Goal: Task Accomplishment & Management: Complete application form

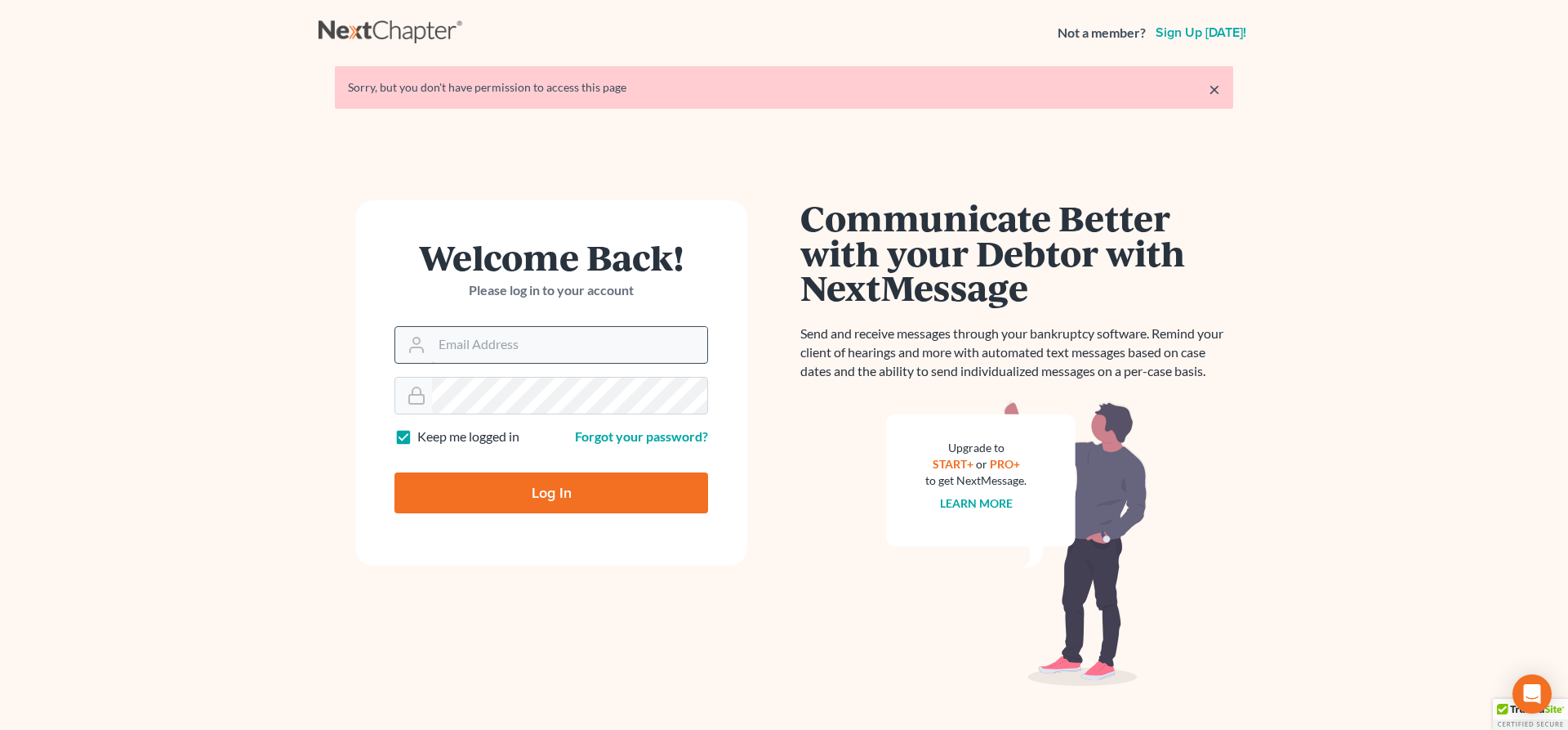
click at [500, 353] on input "Email Address" at bounding box center [570, 344] width 275 height 36
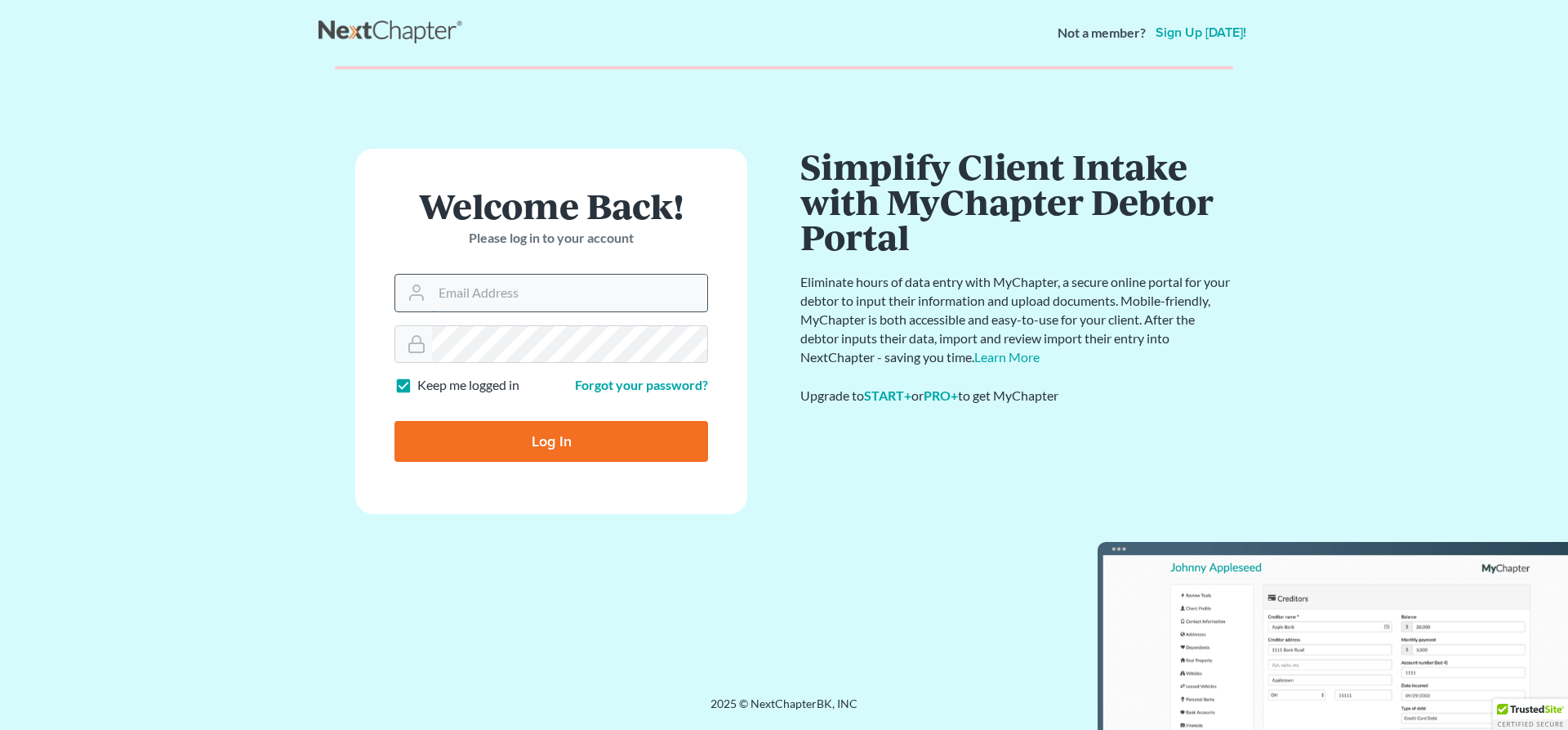
type input "[PERSON_NAME][EMAIL_ADDRESS][DOMAIN_NAME]"
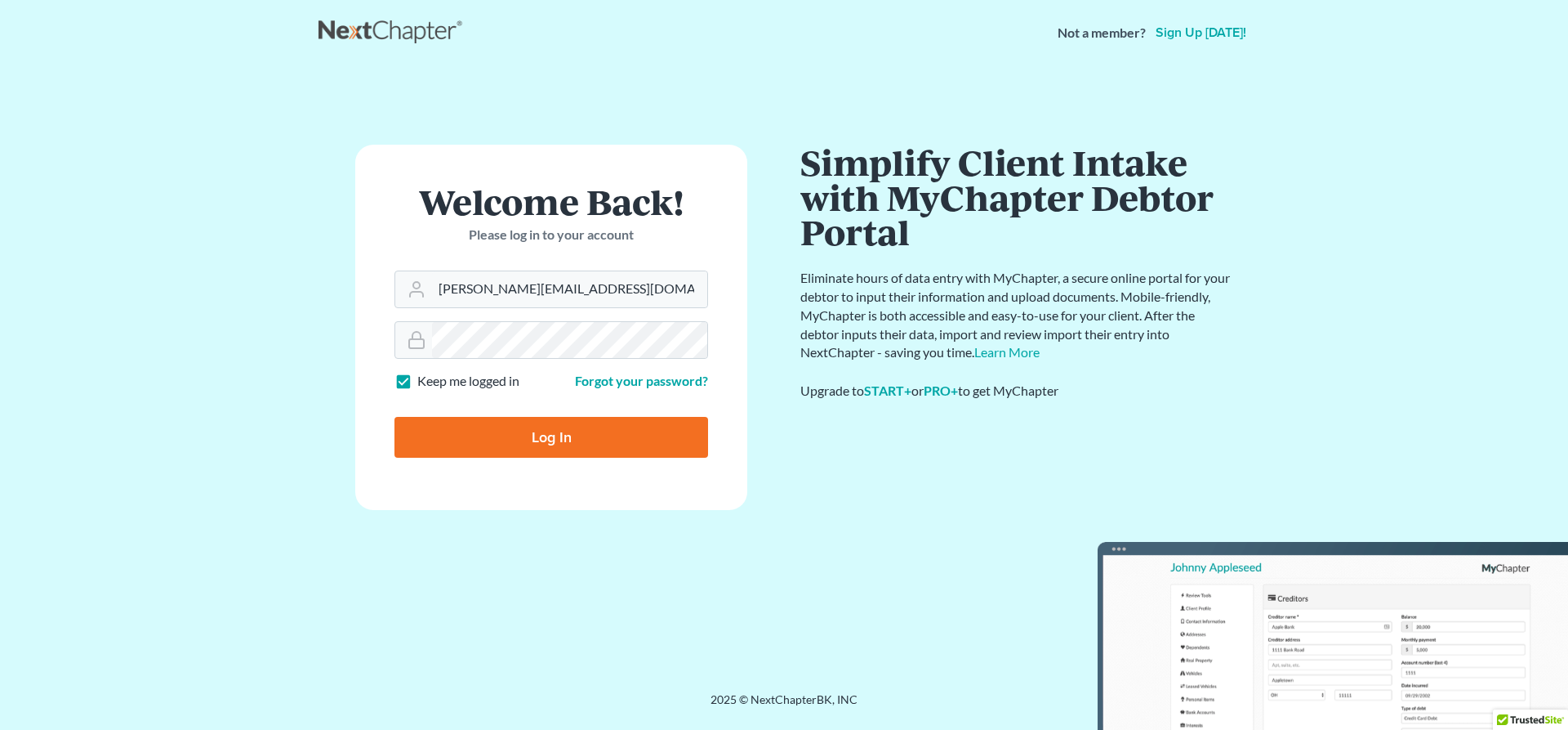
click at [565, 436] on input "Log In" at bounding box center [551, 437] width 314 height 41
type input "Thinking..."
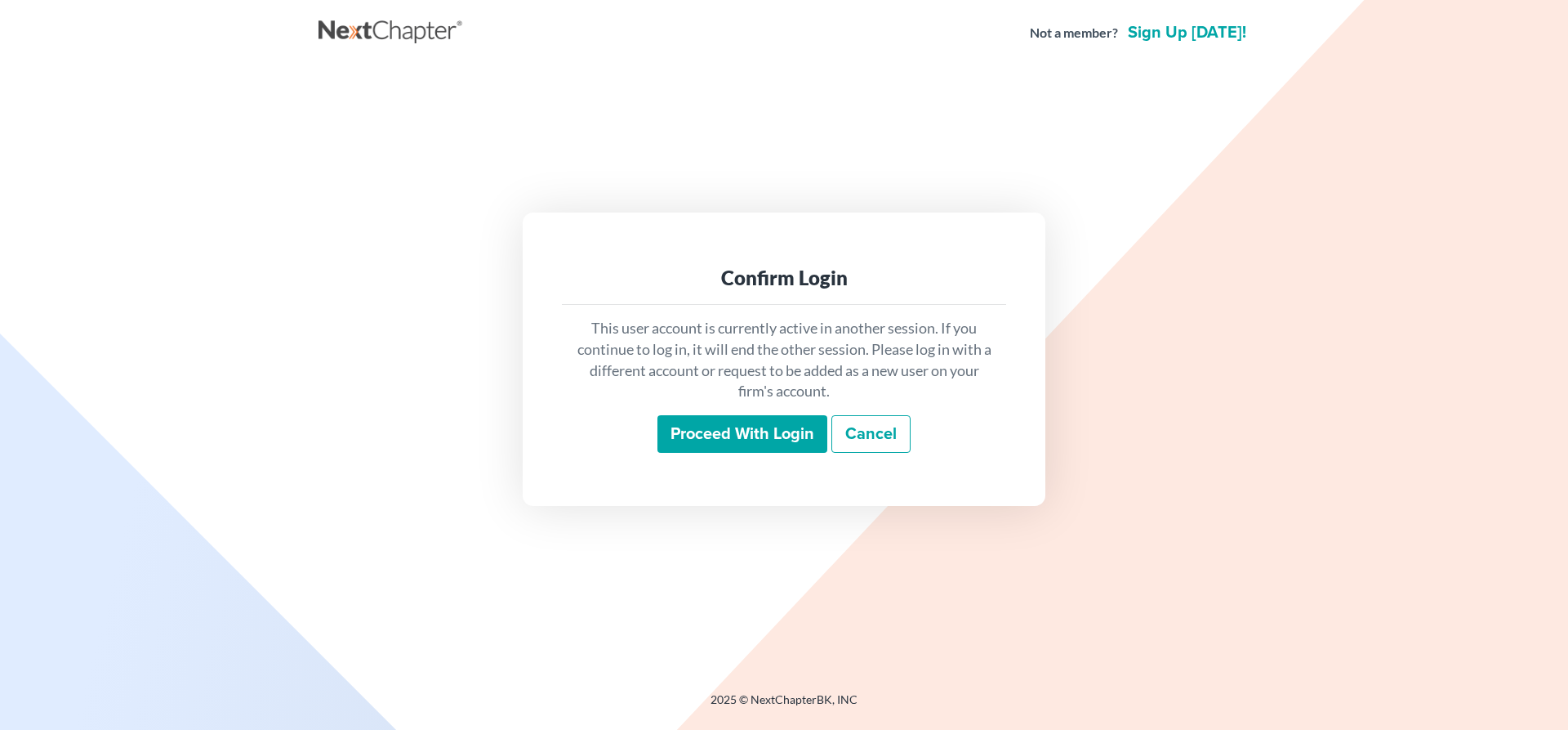
click at [746, 442] on input "Proceed with login" at bounding box center [742, 433] width 170 height 37
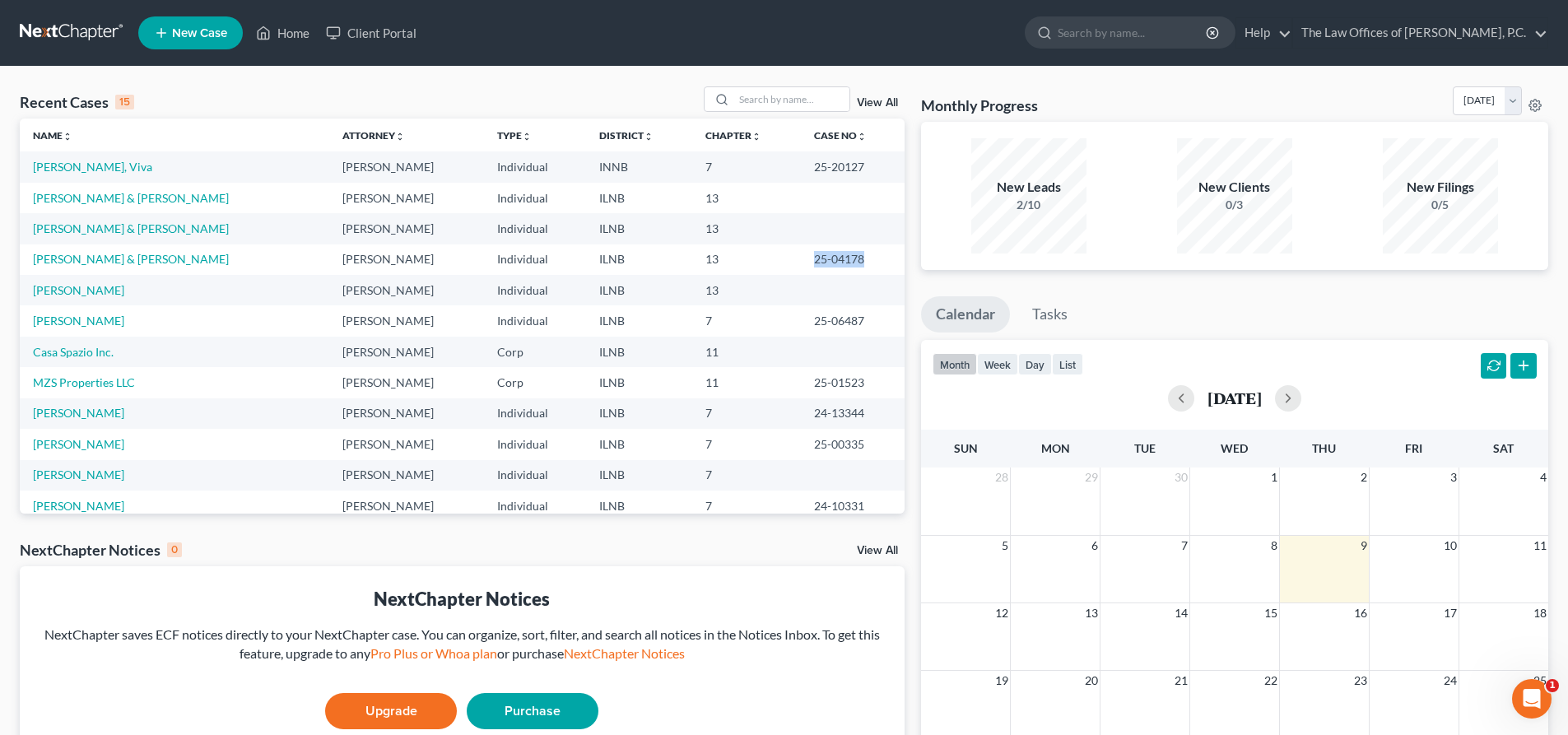
drag, startPoint x: 779, startPoint y: 260, endPoint x: 860, endPoint y: 269, distance: 81.5
click at [865, 260] on td "25-04178" at bounding box center [852, 259] width 103 height 30
copy td "25-04178"
click at [110, 258] on link "[PERSON_NAME] & [PERSON_NAME]" at bounding box center [130, 259] width 196 height 14
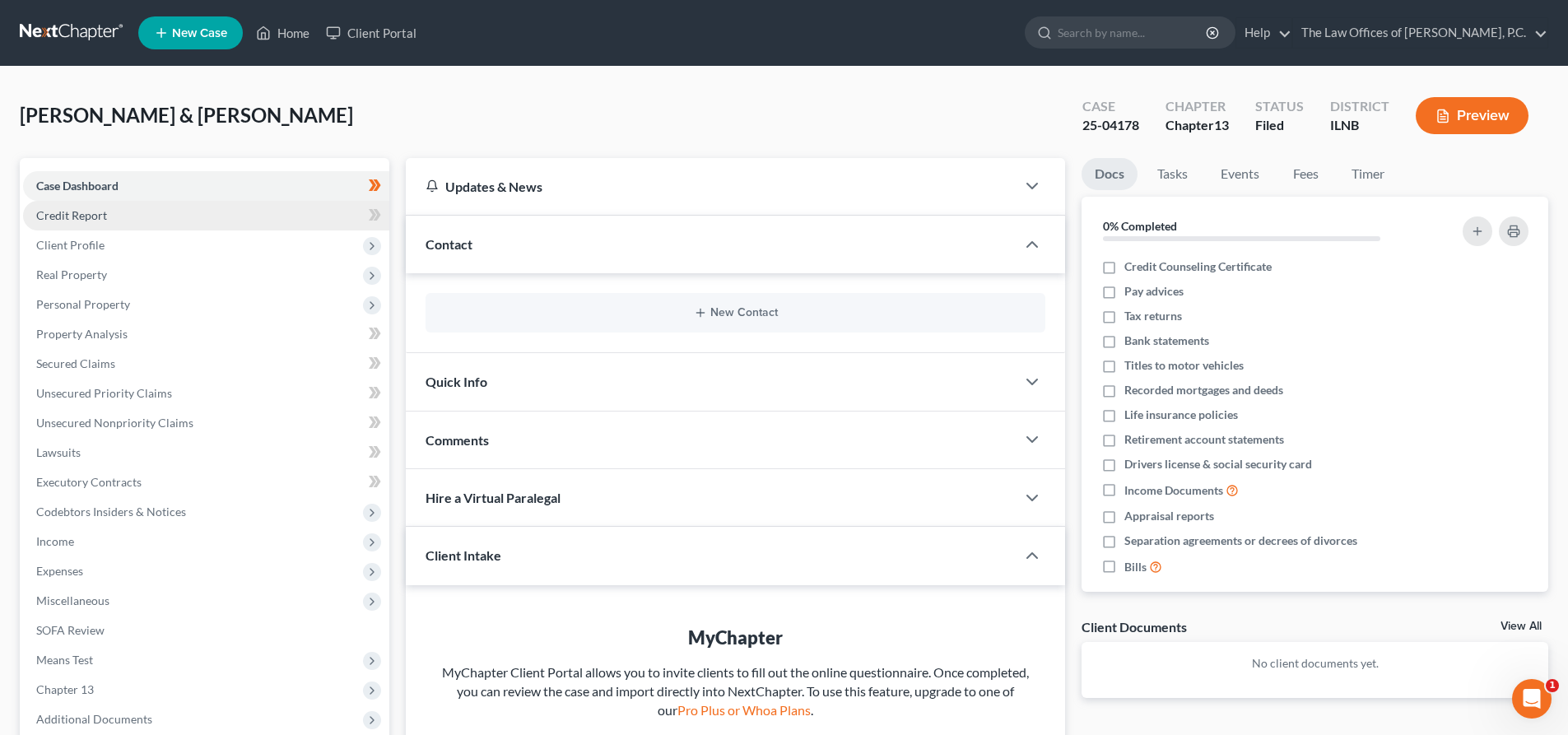
click at [81, 214] on span "Credit Report" at bounding box center [71, 214] width 71 height 14
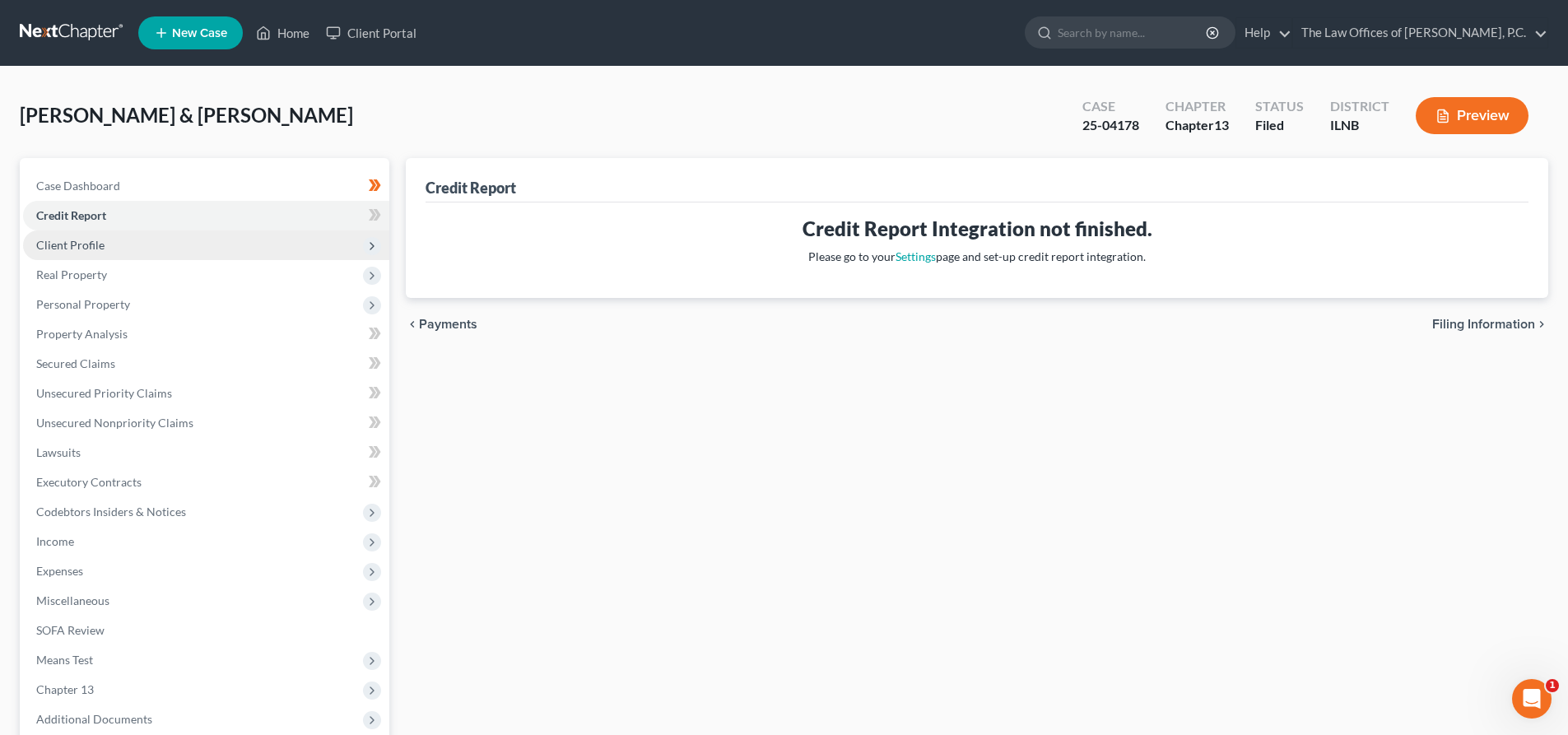
click at [67, 252] on span "Client Profile" at bounding box center [206, 245] width 366 height 30
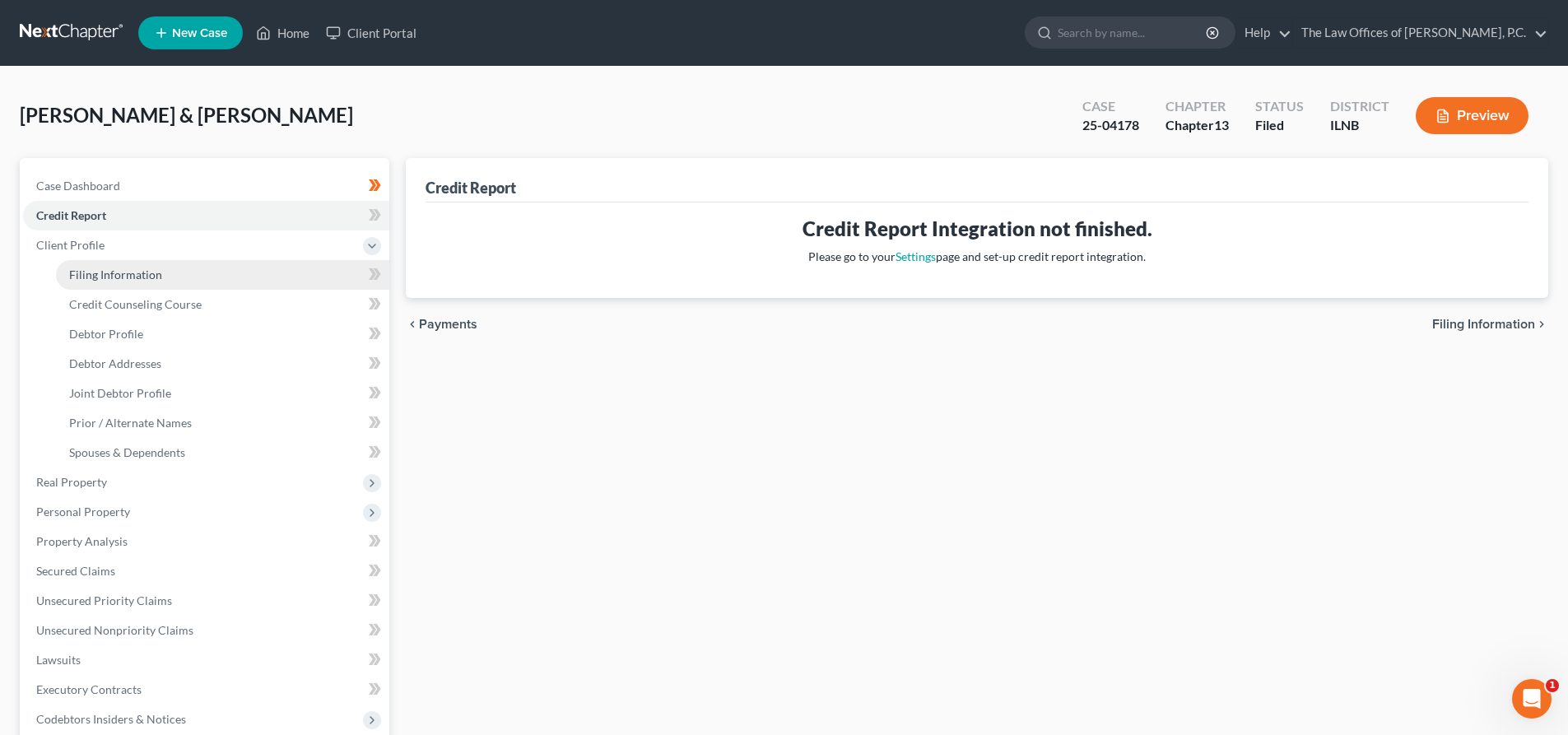
click at [127, 275] on span "Filing Information" at bounding box center [115, 274] width 93 height 14
select select "1"
select select "3"
select select "25"
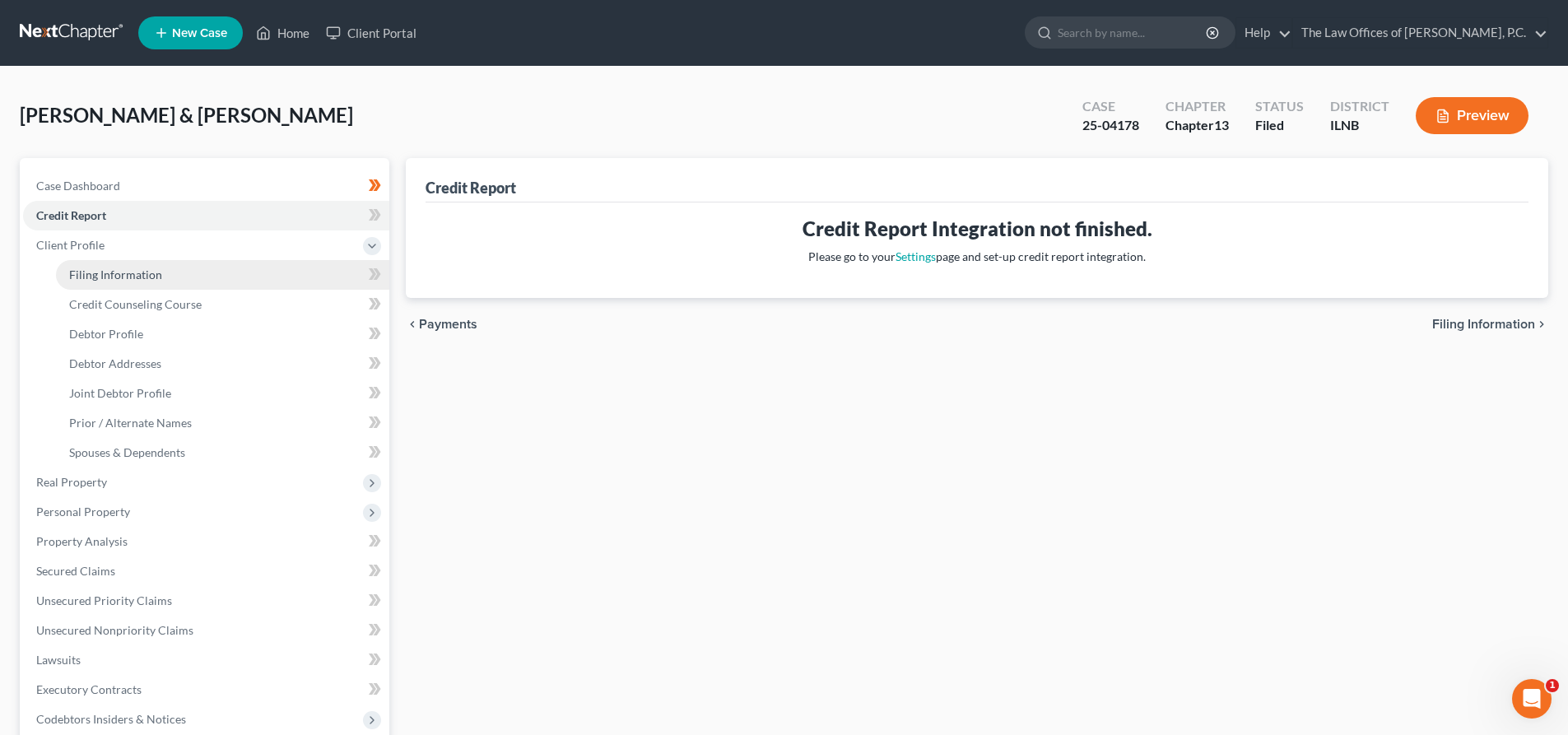
select select "0"
select select "14"
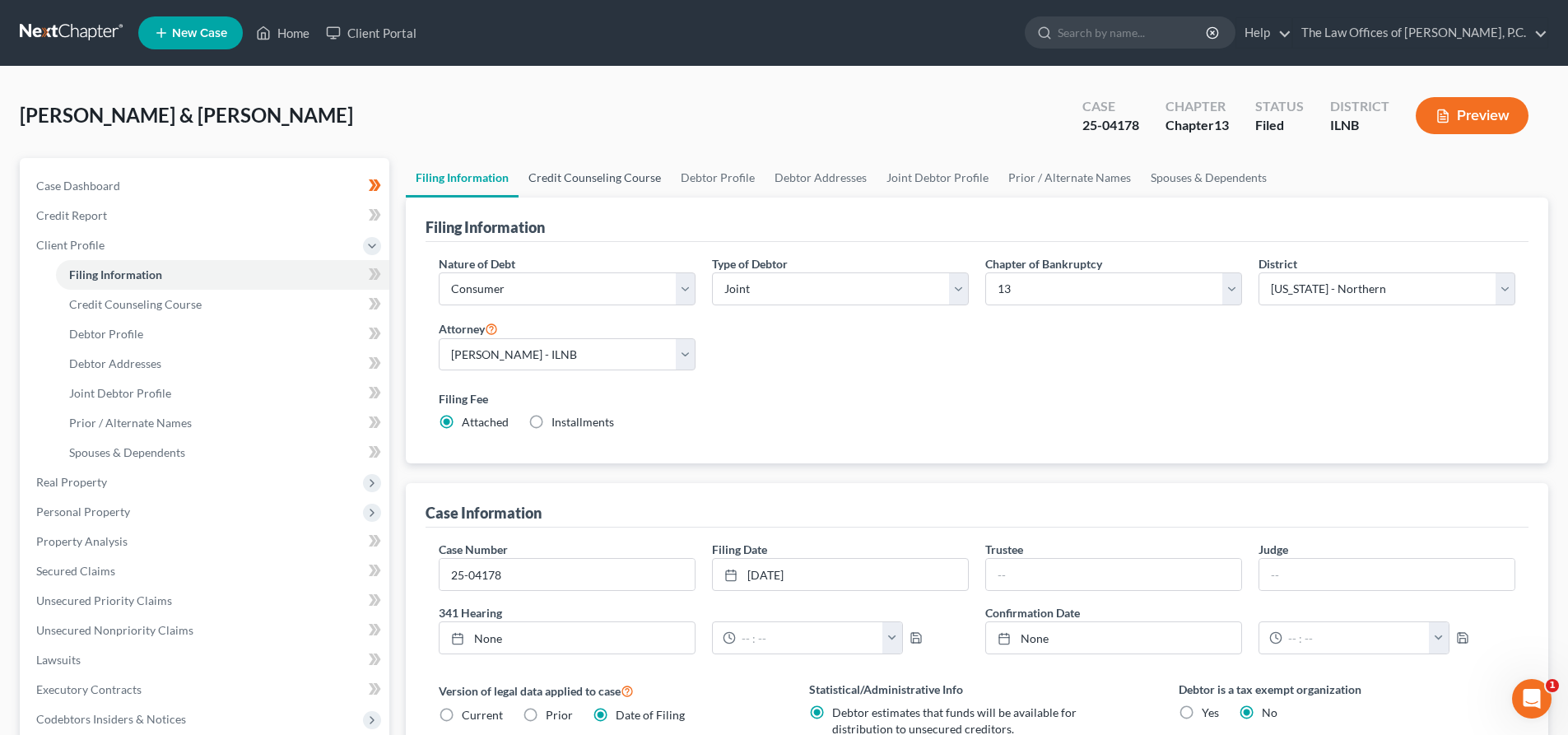
click at [562, 172] on link "Credit Counseling Course" at bounding box center [594, 177] width 152 height 39
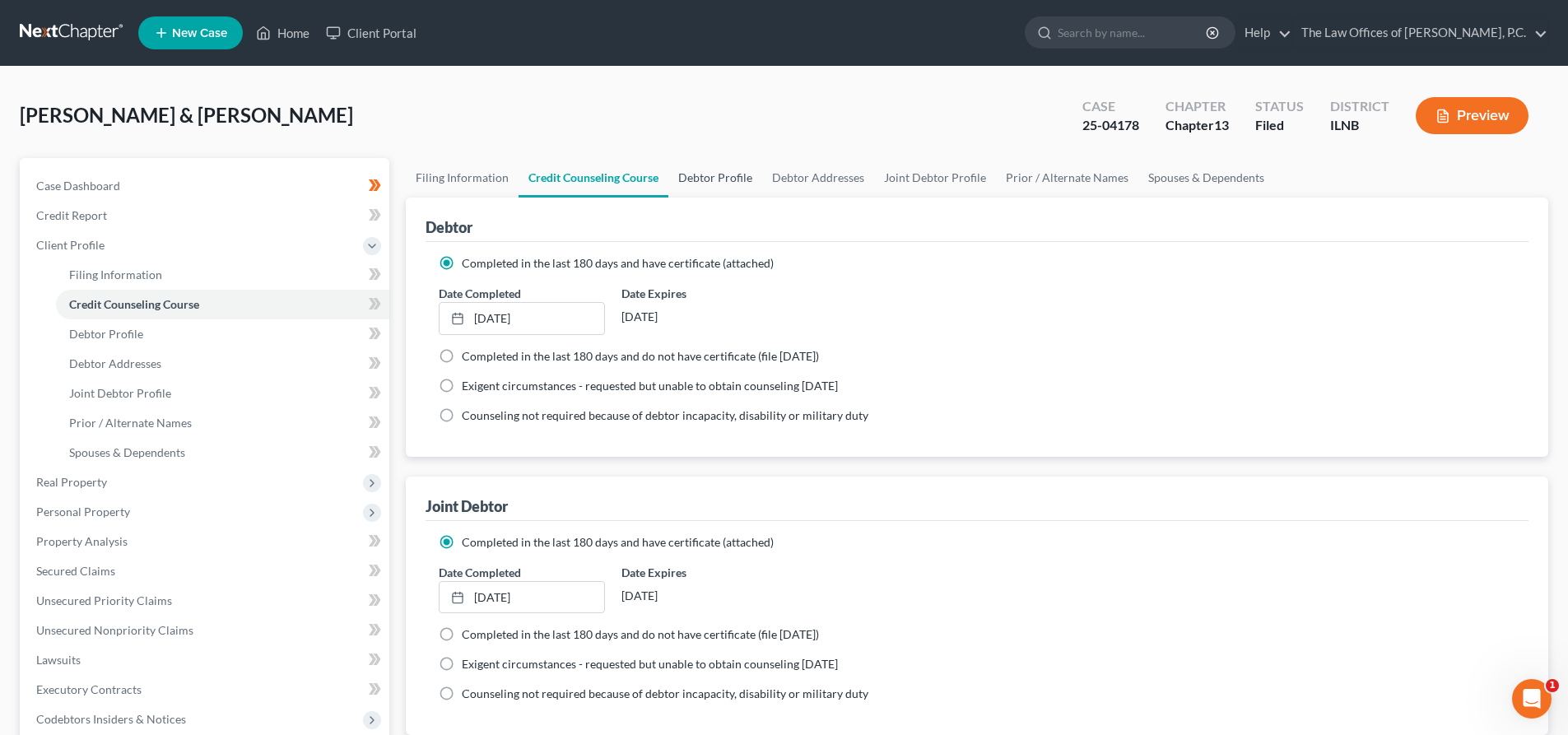
click at [752, 181] on link "Debtor Profile" at bounding box center [715, 177] width 93 height 39
select select "1"
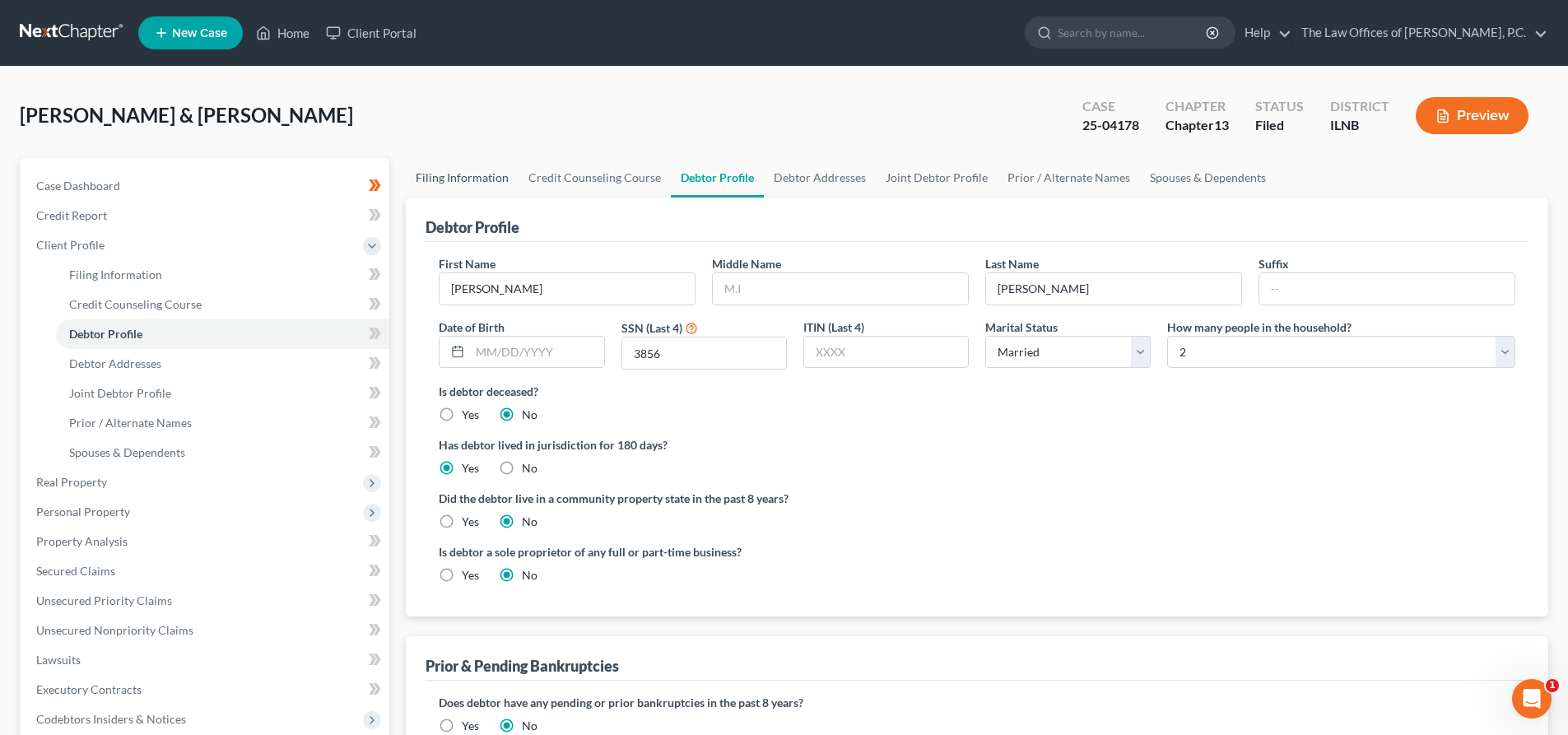
click at [487, 181] on link "Filing Information" at bounding box center [461, 177] width 113 height 39
select select "1"
select select "3"
select select "25"
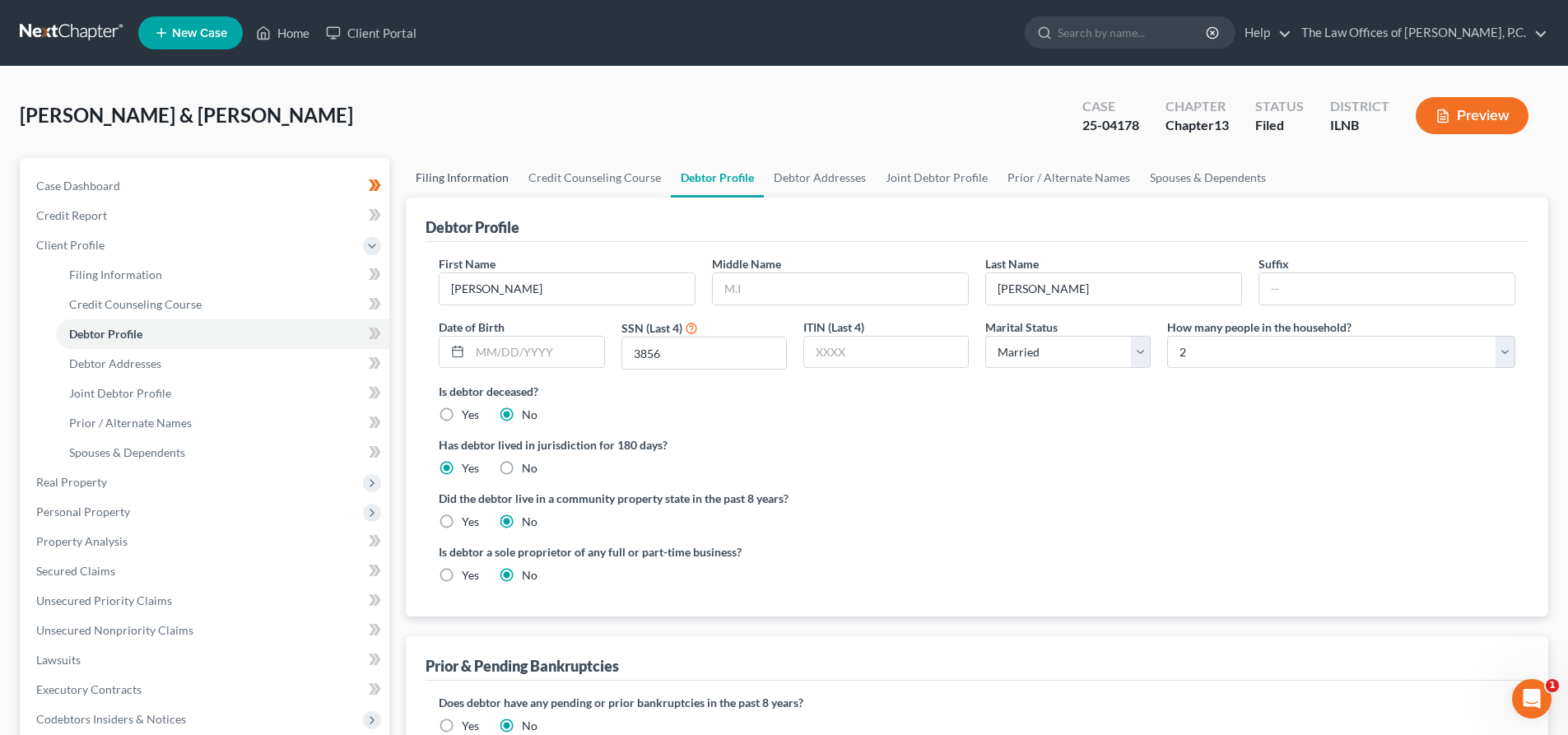
select select "0"
select select "14"
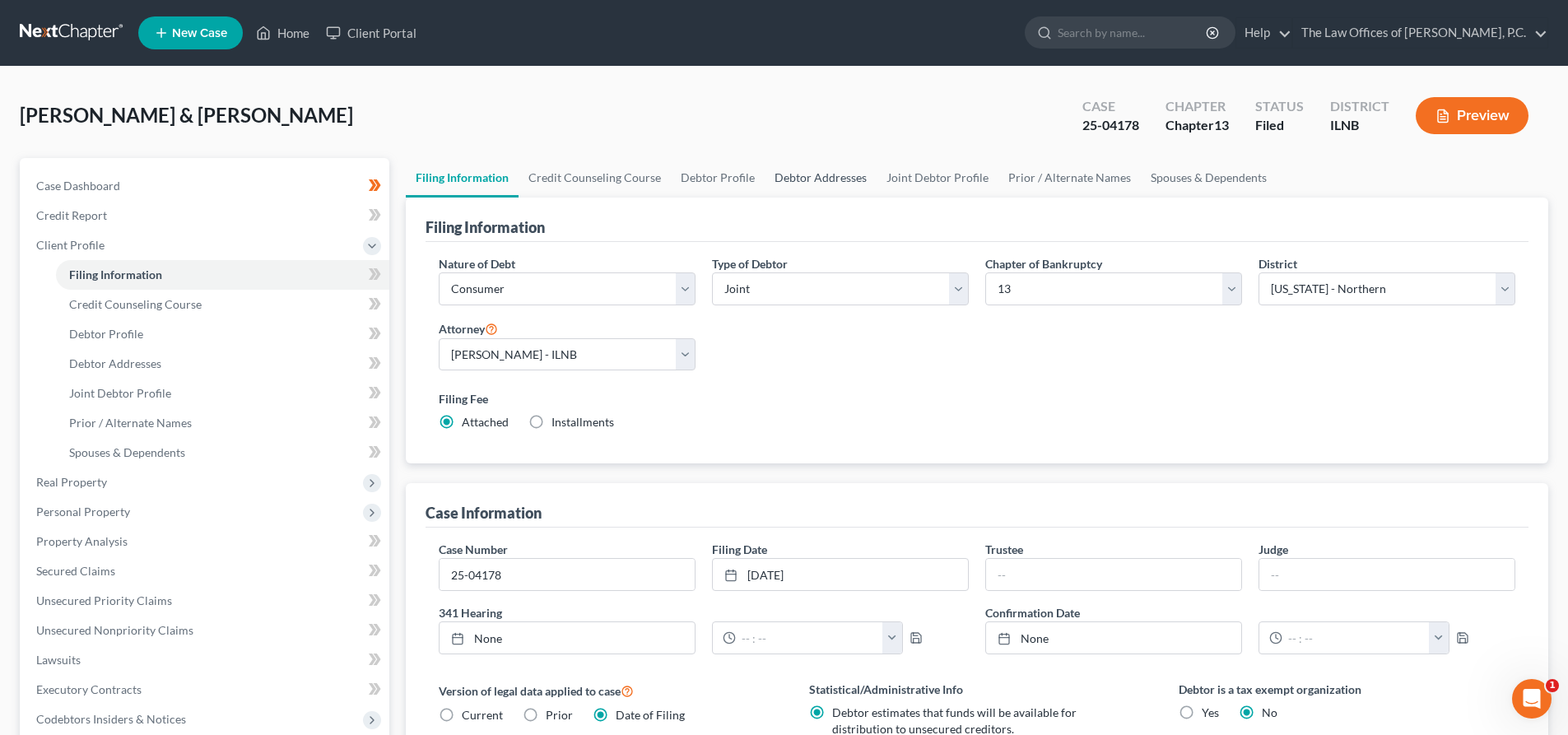
click at [814, 176] on link "Debtor Addresses" at bounding box center [820, 177] width 112 height 39
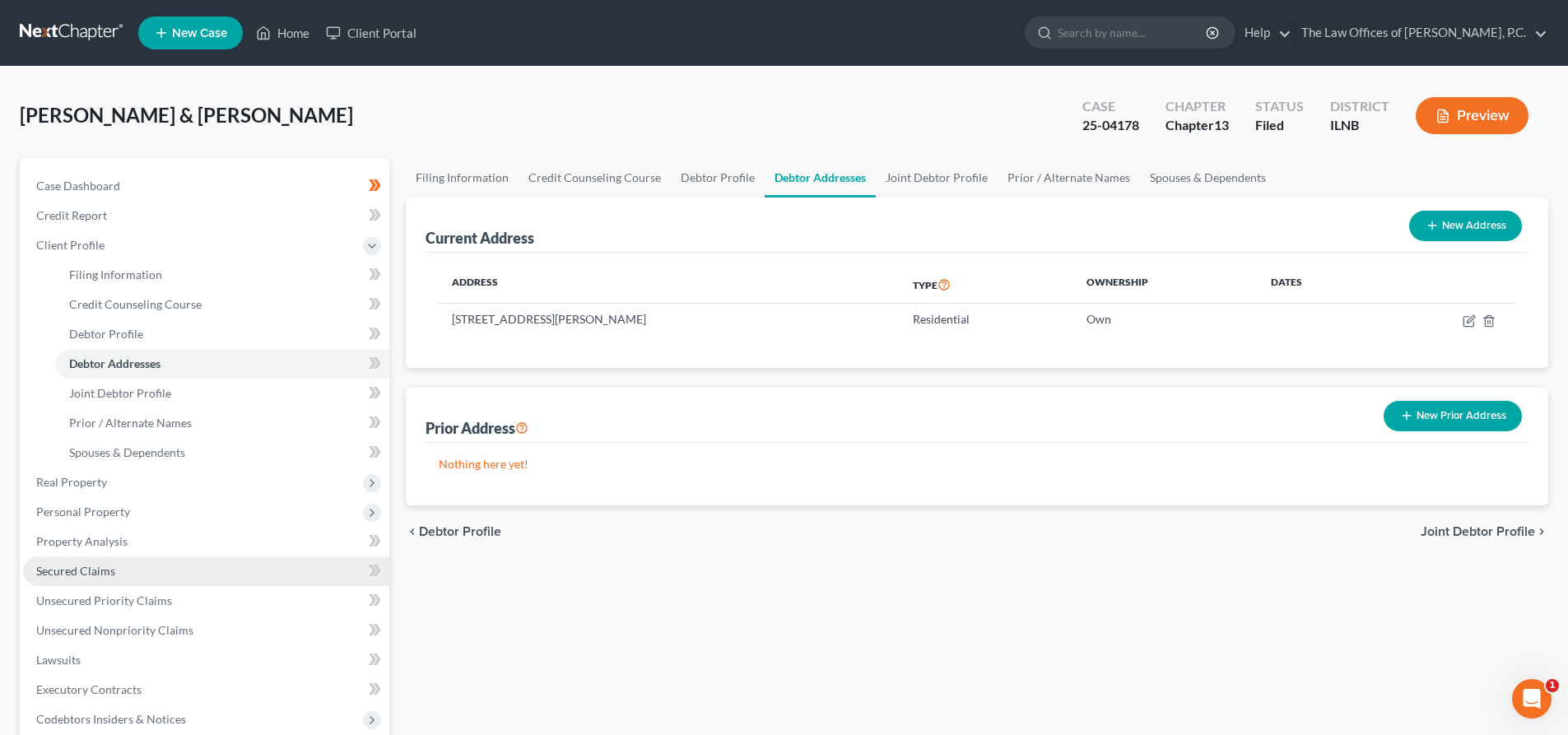
click at [106, 576] on span "Secured Claims" at bounding box center [75, 570] width 79 height 14
